Goal: Information Seeking & Learning: Learn about a topic

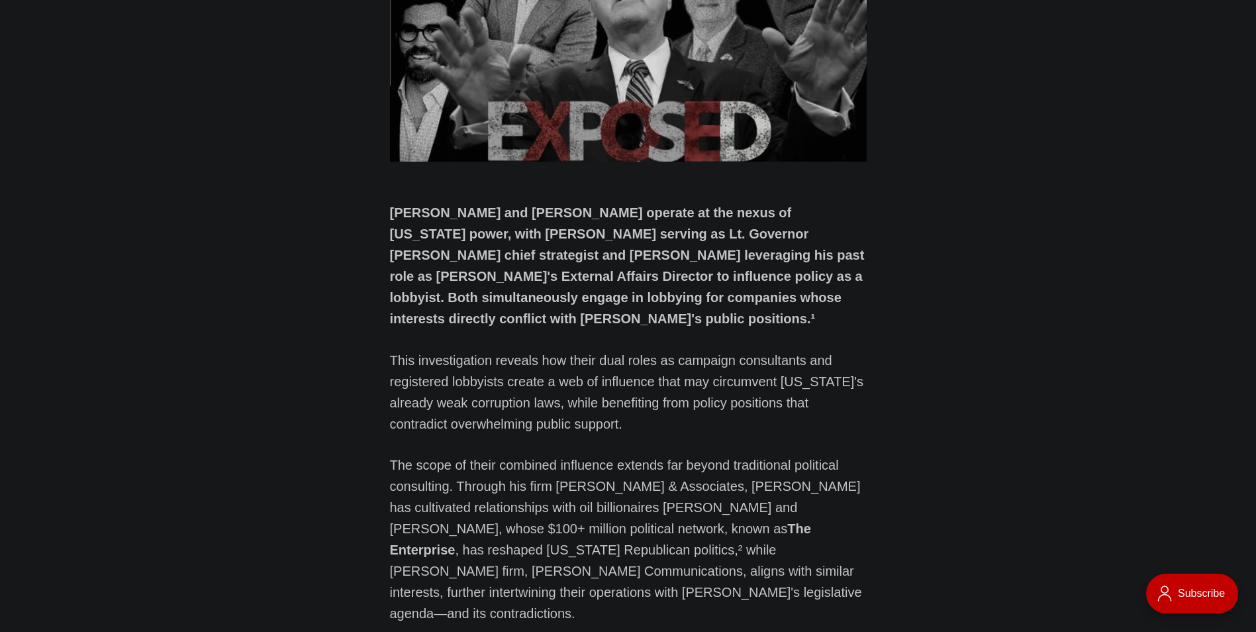
scroll to position [463, 0]
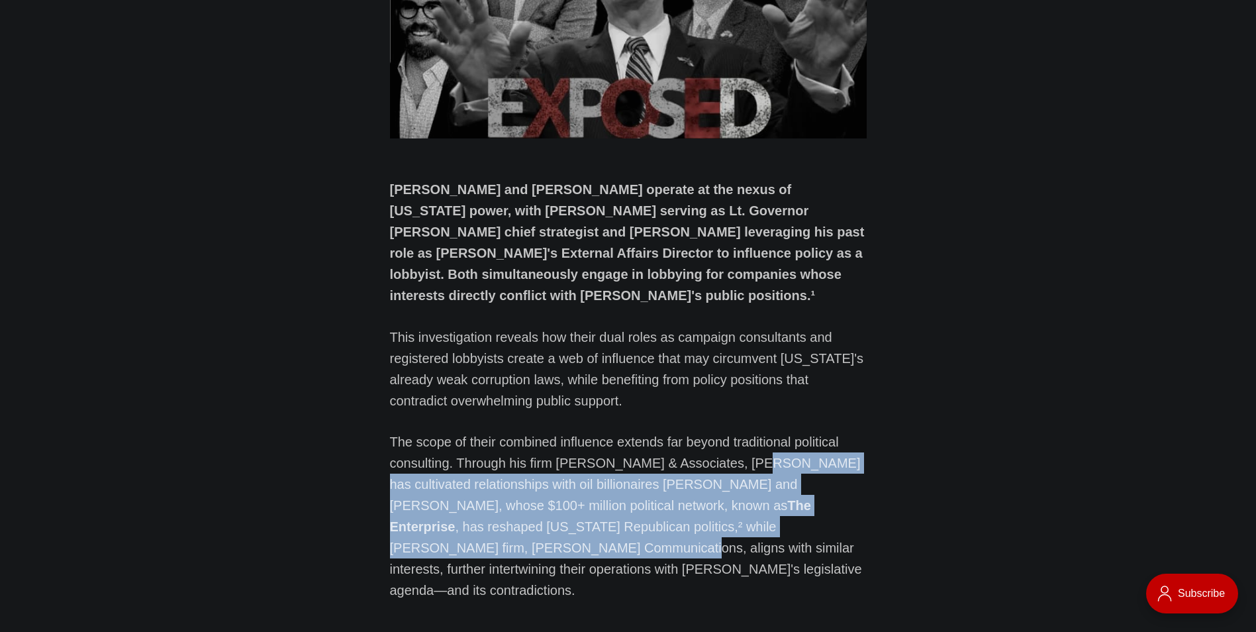
drag, startPoint x: 757, startPoint y: 491, endPoint x: 756, endPoint y: 442, distance: 48.3
click at [756, 442] on p "The scope of their combined influence extends far beyond traditional political …" at bounding box center [628, 515] width 477 height 169
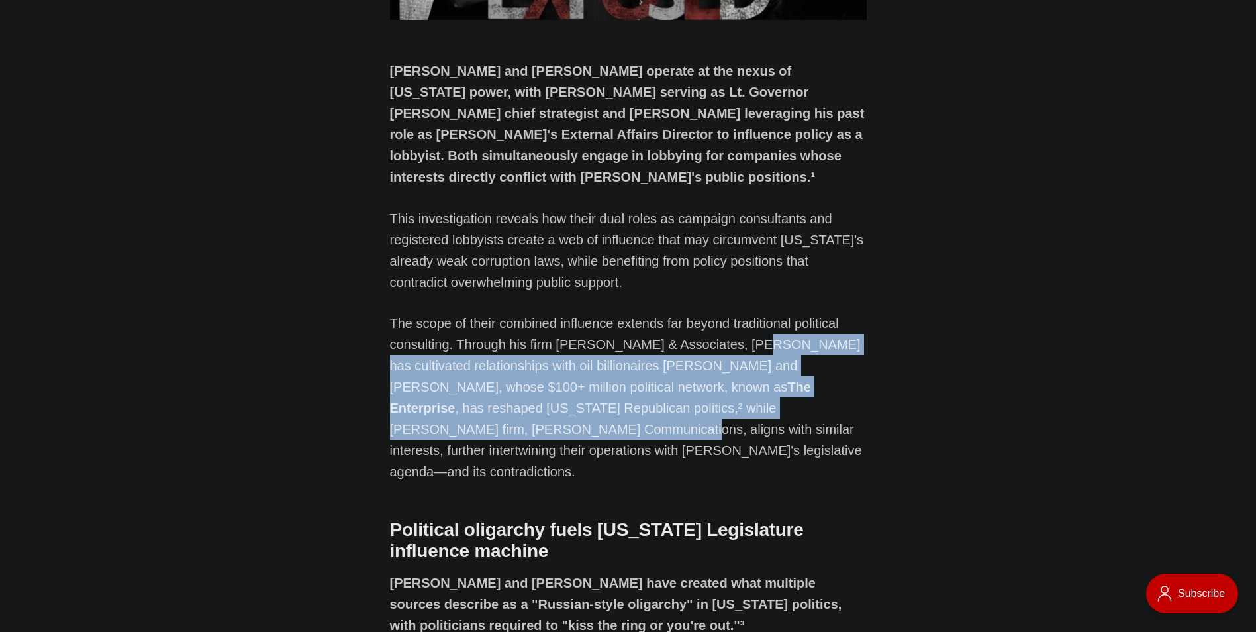
scroll to position [596, 0]
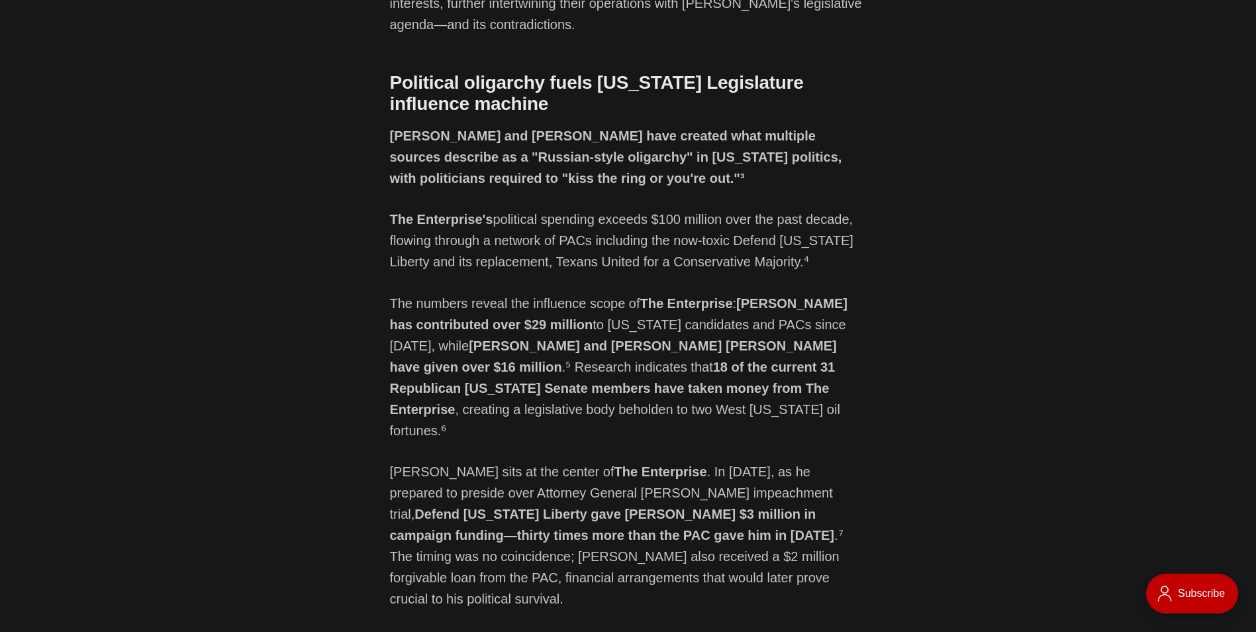
scroll to position [1059, 0]
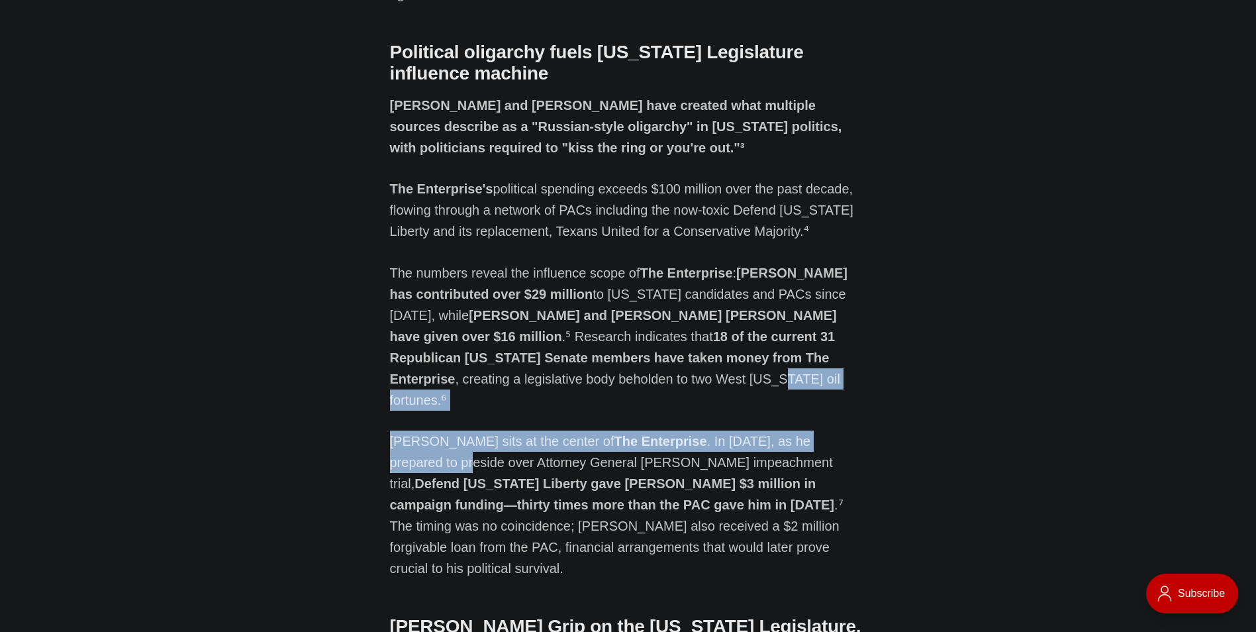
drag, startPoint x: 846, startPoint y: 357, endPoint x: 840, endPoint y: 320, distance: 37.5
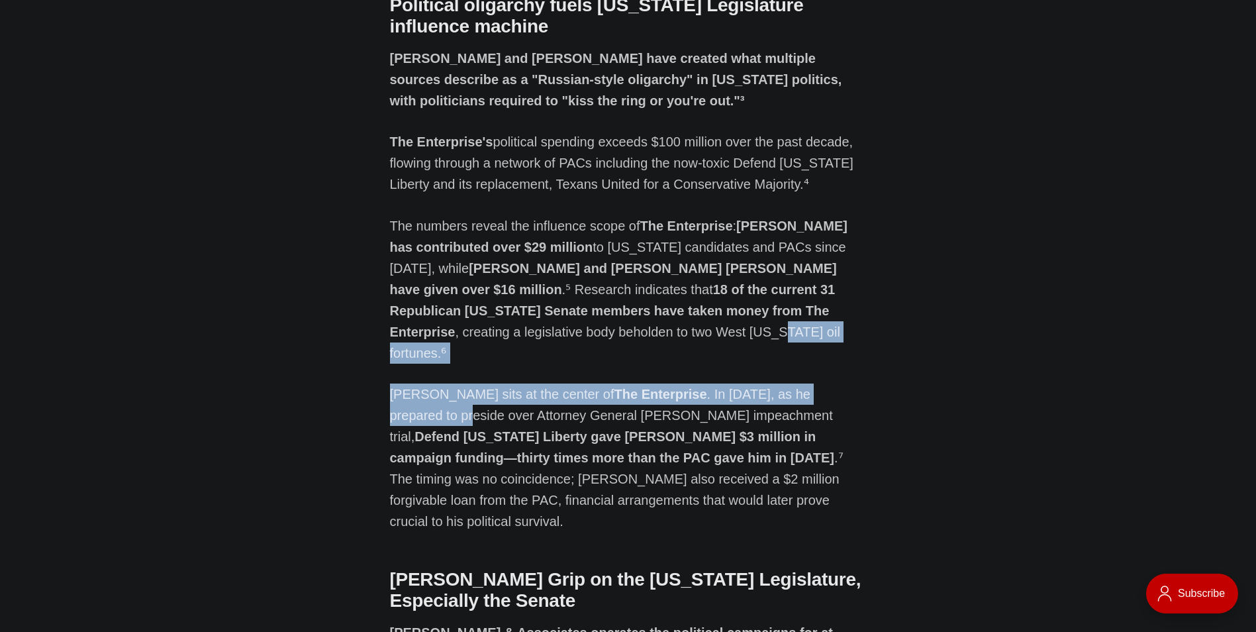
scroll to position [1125, 0]
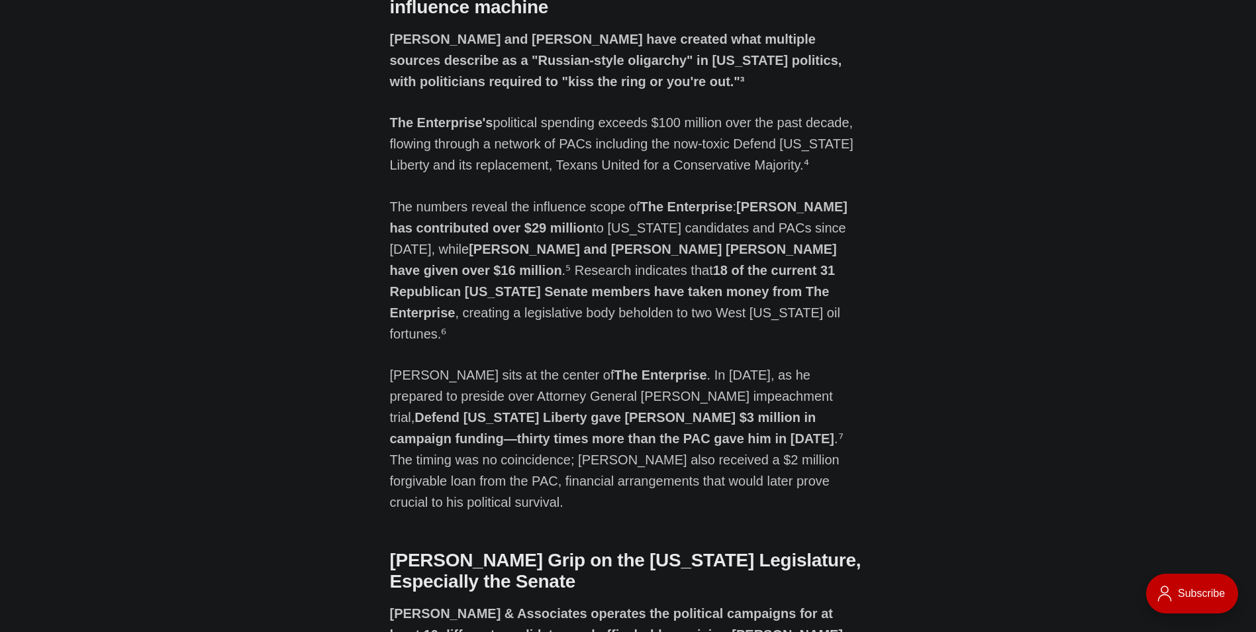
click at [808, 246] on p "The numbers reveal the influence scope of The Enterprise : [PERSON_NAME] has co…" at bounding box center [628, 270] width 477 height 148
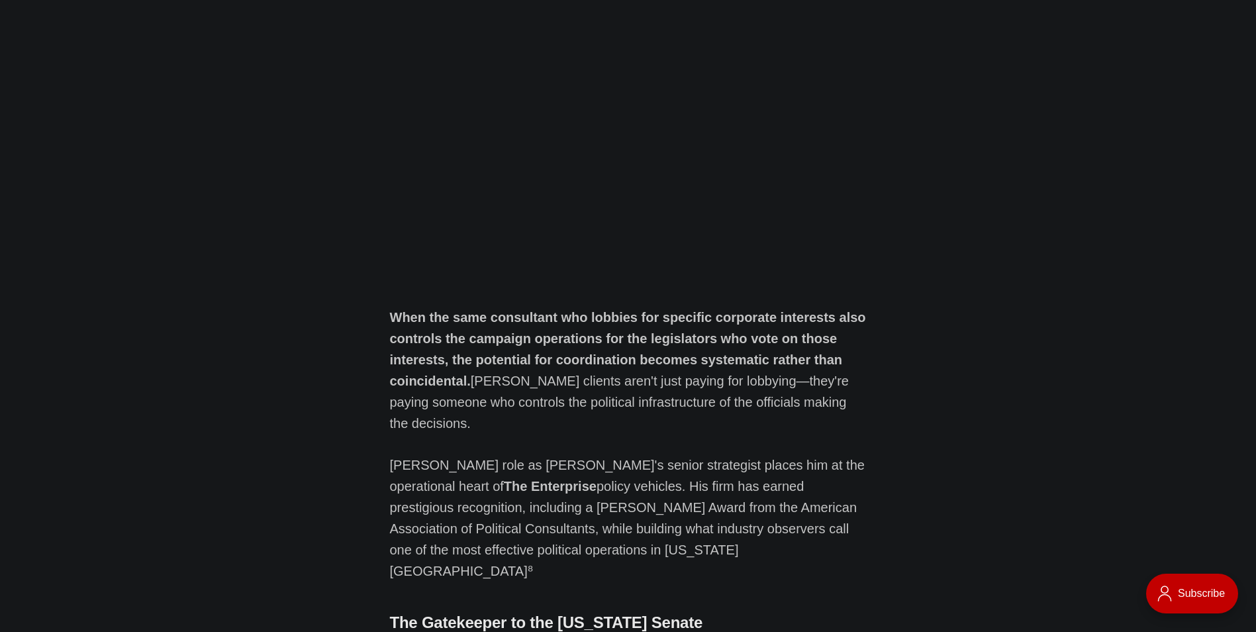
scroll to position [2714, 0]
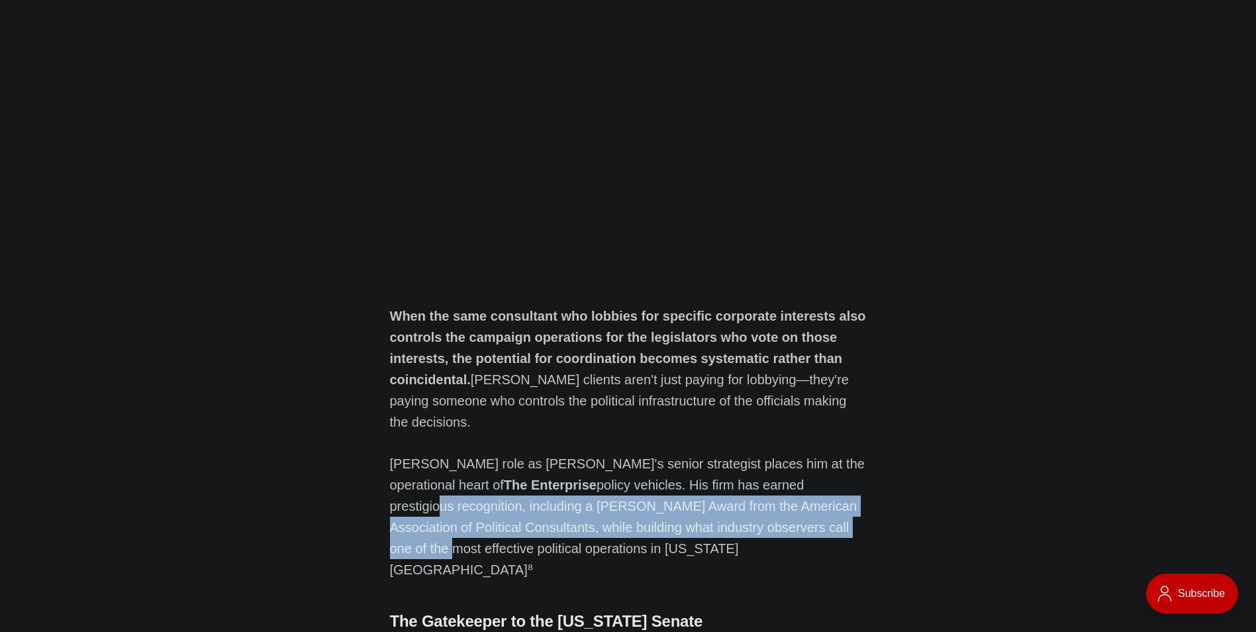
drag, startPoint x: 745, startPoint y: 424, endPoint x: 750, endPoint y: 388, distance: 36.8
click at [750, 453] on p "[PERSON_NAME] role as [PERSON_NAME]'s senior strategist places him at the opera…" at bounding box center [628, 516] width 477 height 127
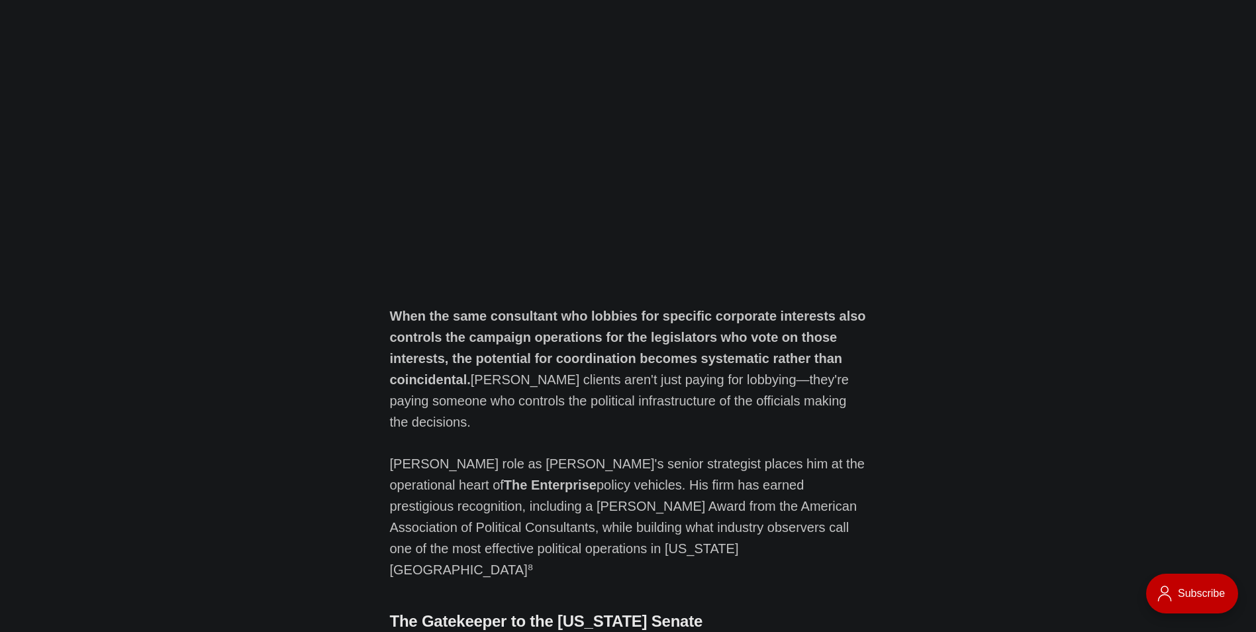
drag, startPoint x: 750, startPoint y: 388, endPoint x: 824, endPoint y: 450, distance: 95.9
click at [824, 453] on p "[PERSON_NAME] role as [PERSON_NAME]'s senior strategist places him at the opera…" at bounding box center [628, 516] width 477 height 127
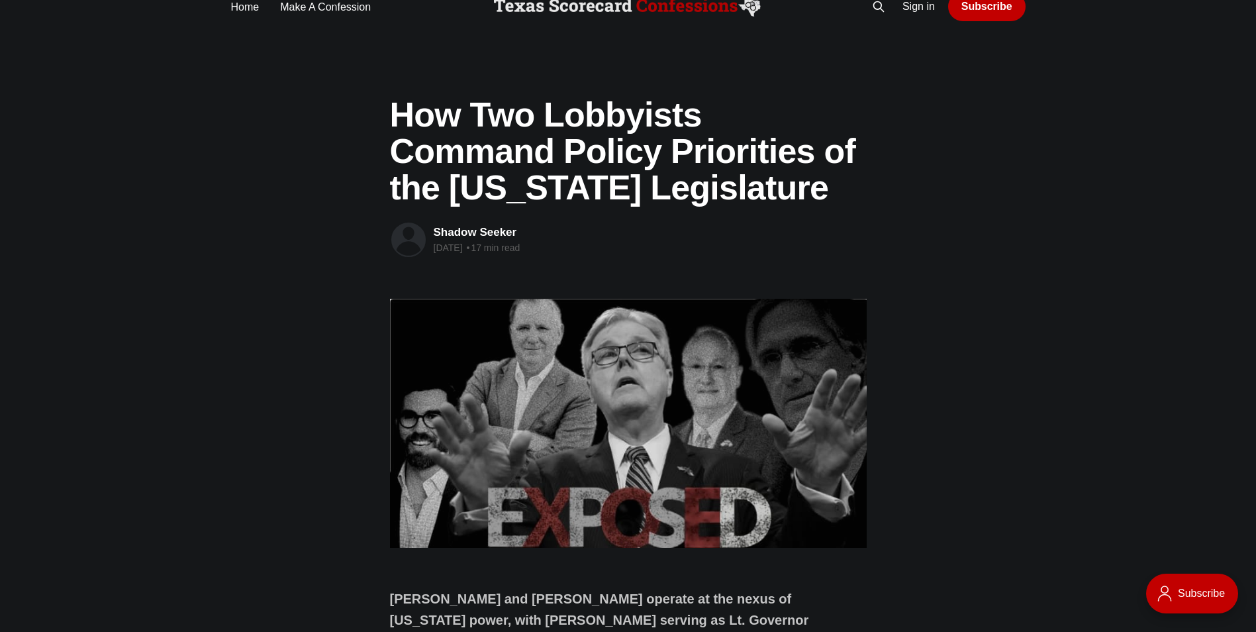
scroll to position [0, 0]
